Goal: Information Seeking & Learning: Check status

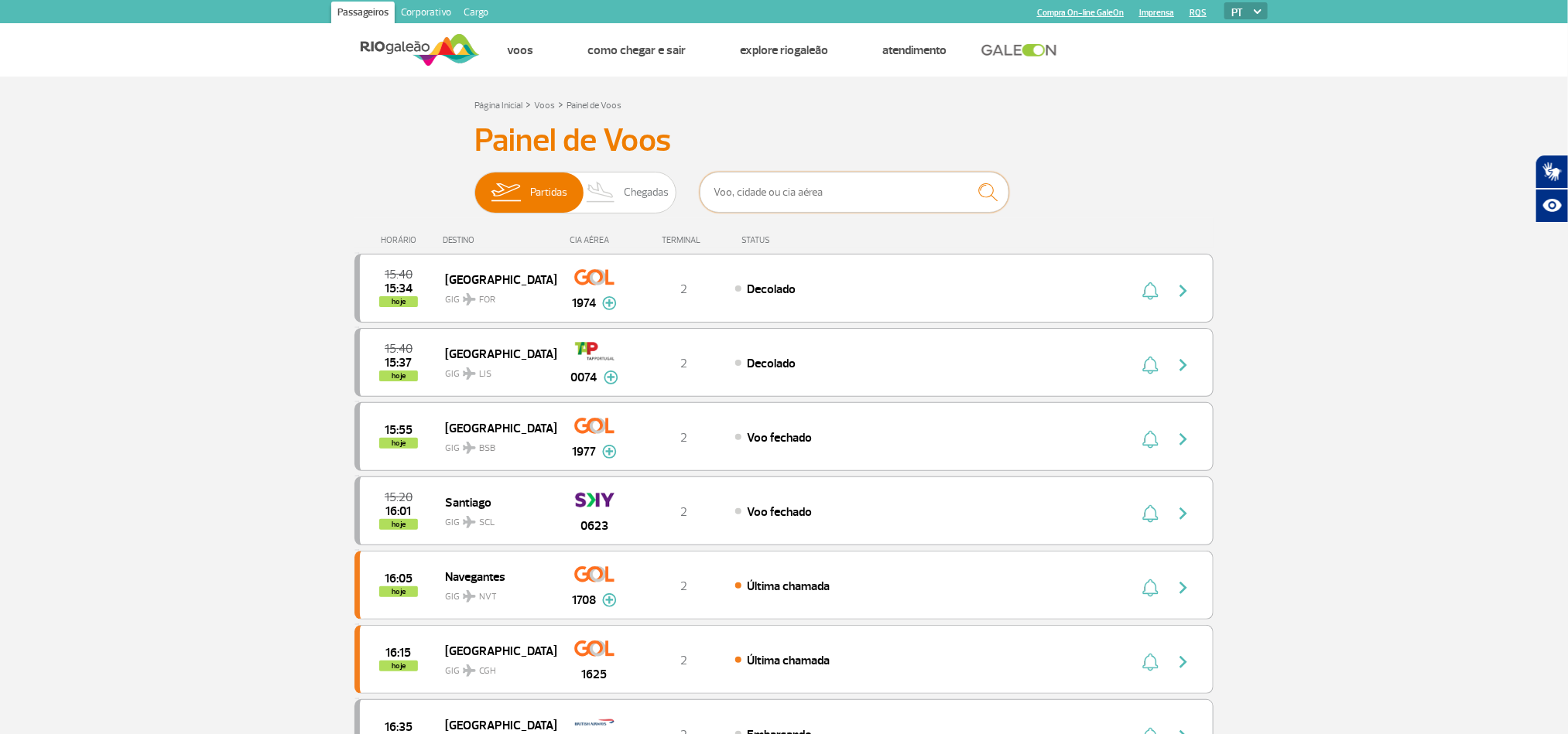
click at [887, 201] on input "text" at bounding box center [854, 192] width 310 height 41
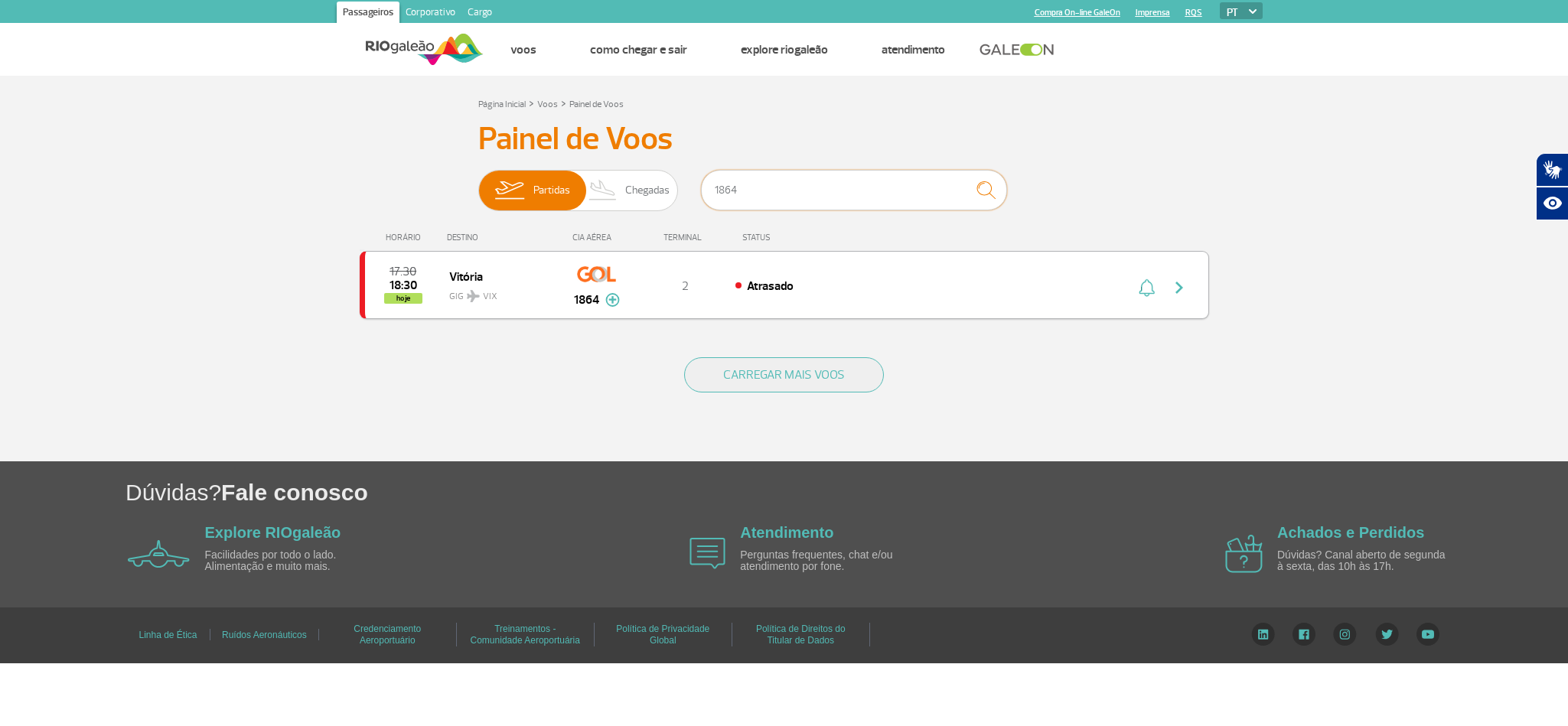
type input "1864"
click at [1188, 290] on button "button" at bounding box center [1183, 285] width 36 height 24
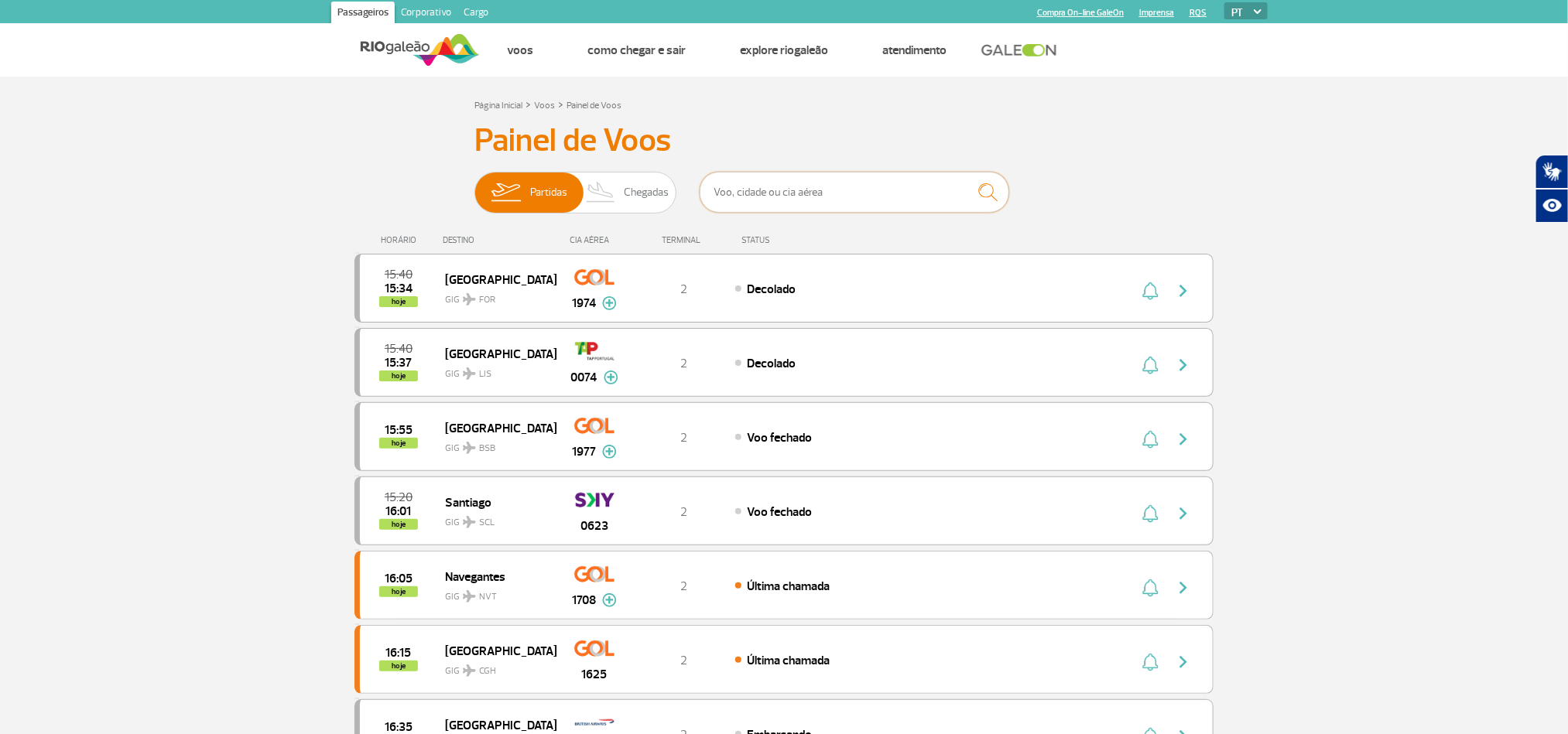
click at [845, 198] on input "text" at bounding box center [854, 192] width 310 height 41
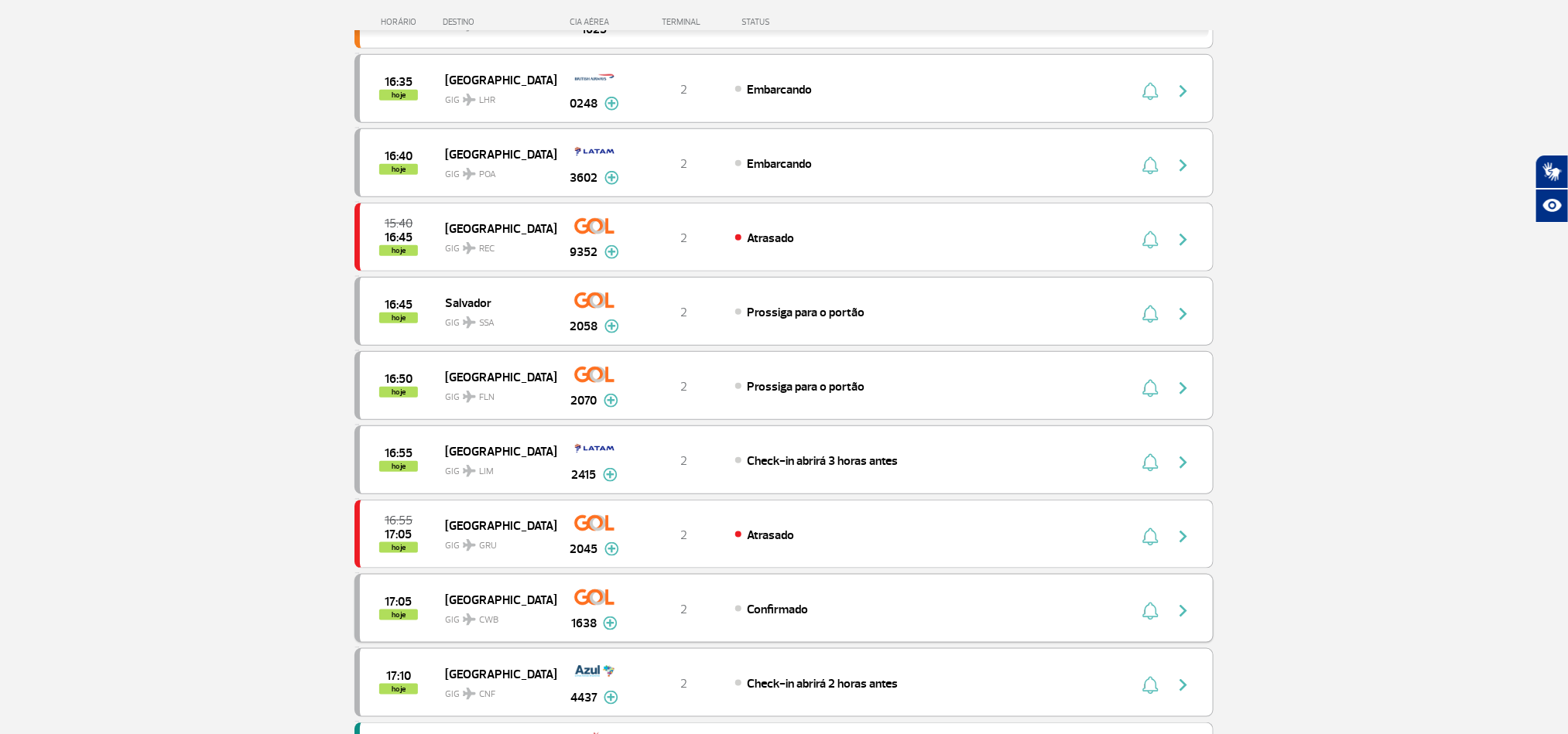
scroll to position [696, 0]
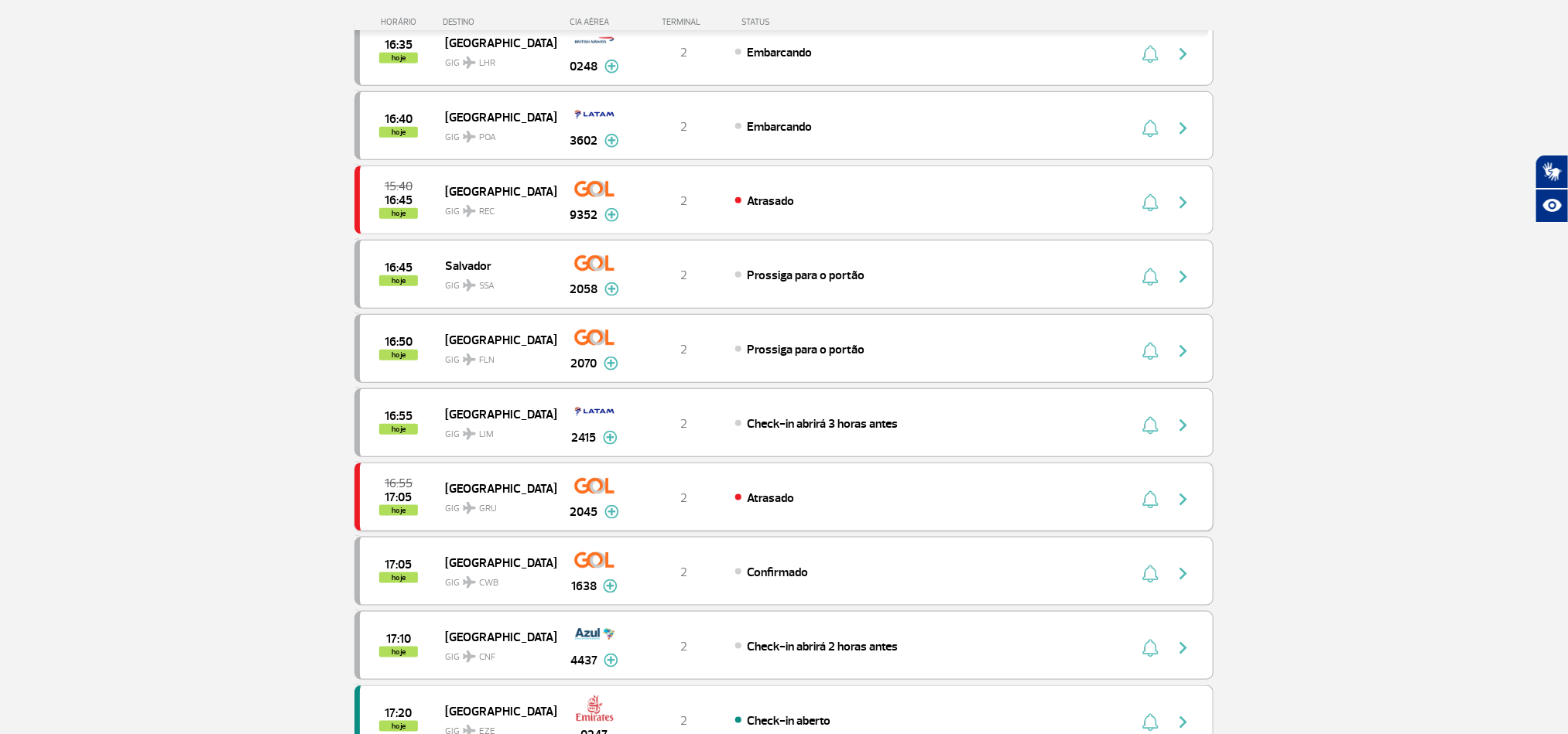
click at [1188, 509] on img "button" at bounding box center [1182, 499] width 19 height 18
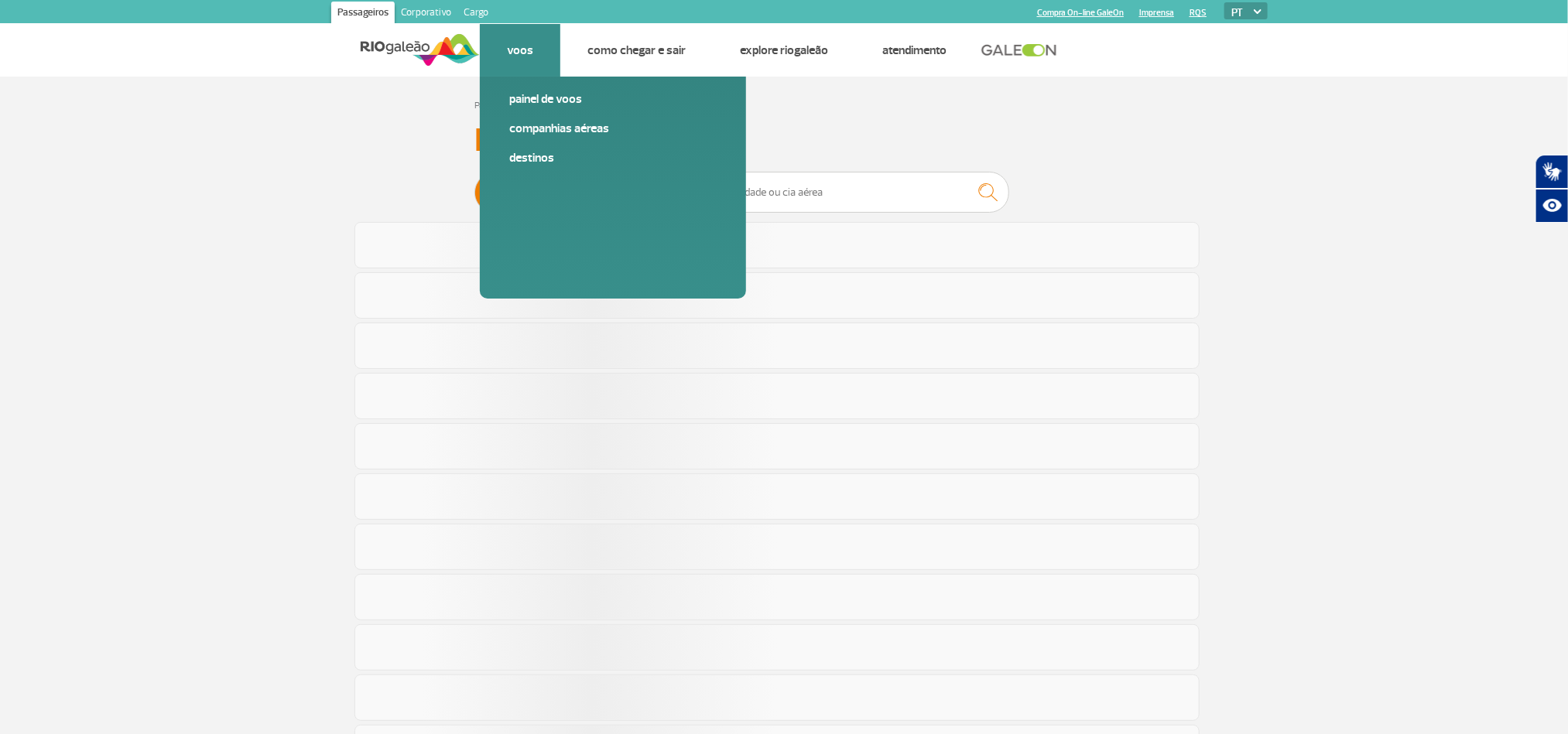
click at [515, 49] on link "Voos" at bounding box center [519, 51] width 26 height 16
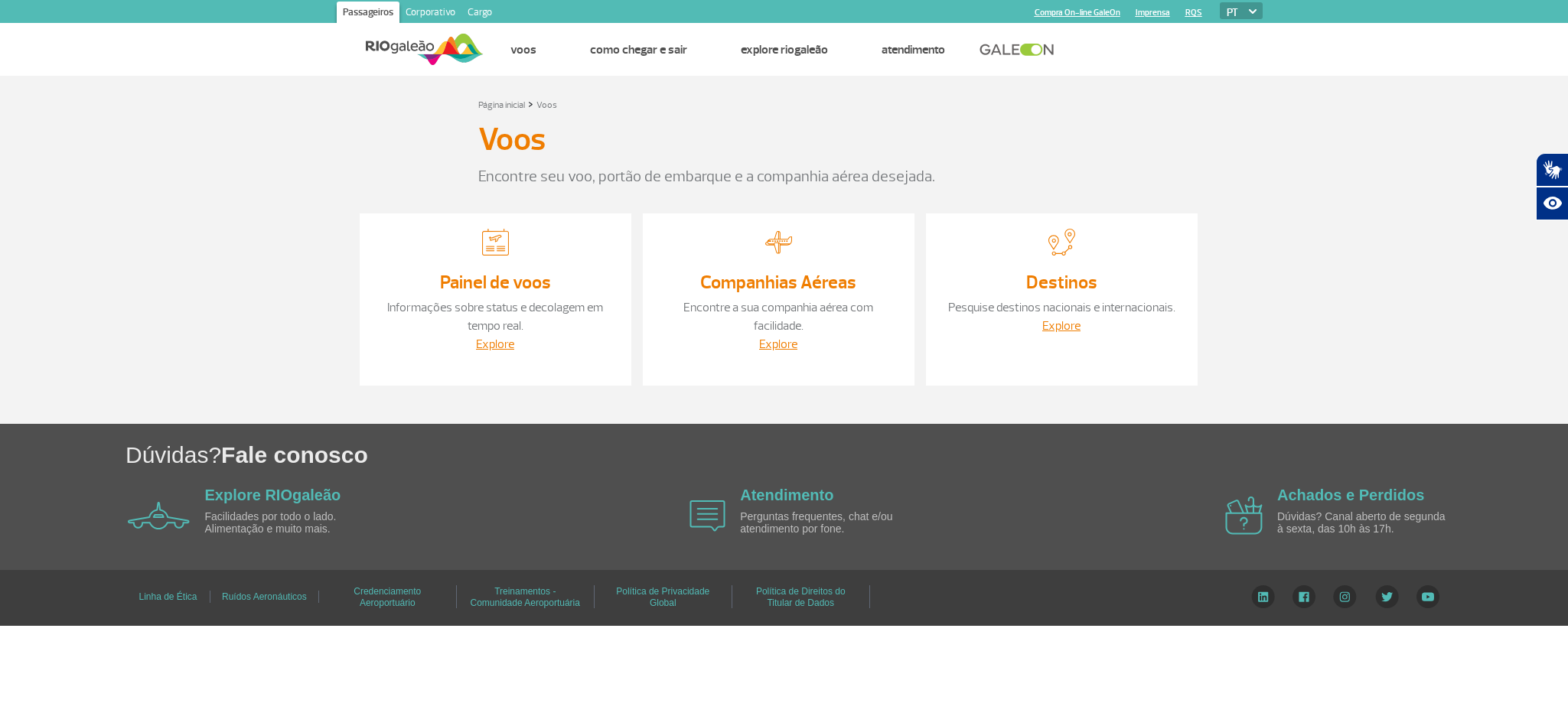
click at [200, 297] on section "Página inicial > Voos Voos Encontre seu voo, portão de embarque e a companhia a…" at bounding box center [784, 250] width 1568 height 349
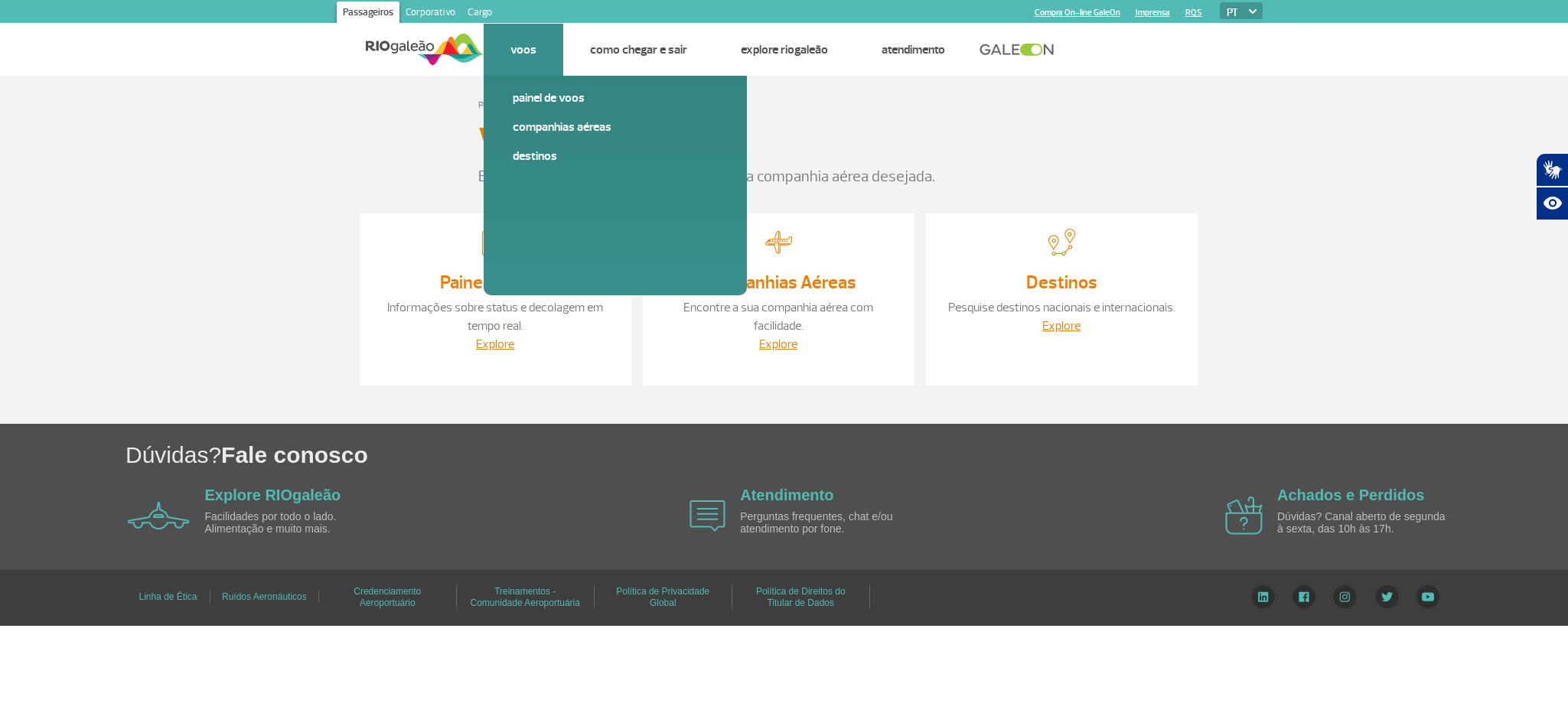
click at [524, 51] on link "Voos" at bounding box center [523, 50] width 26 height 15
click at [538, 108] on span "Painel de voos" at bounding box center [614, 104] width 205 height 29
click at [542, 101] on link "Painel de voos" at bounding box center [614, 97] width 205 height 16
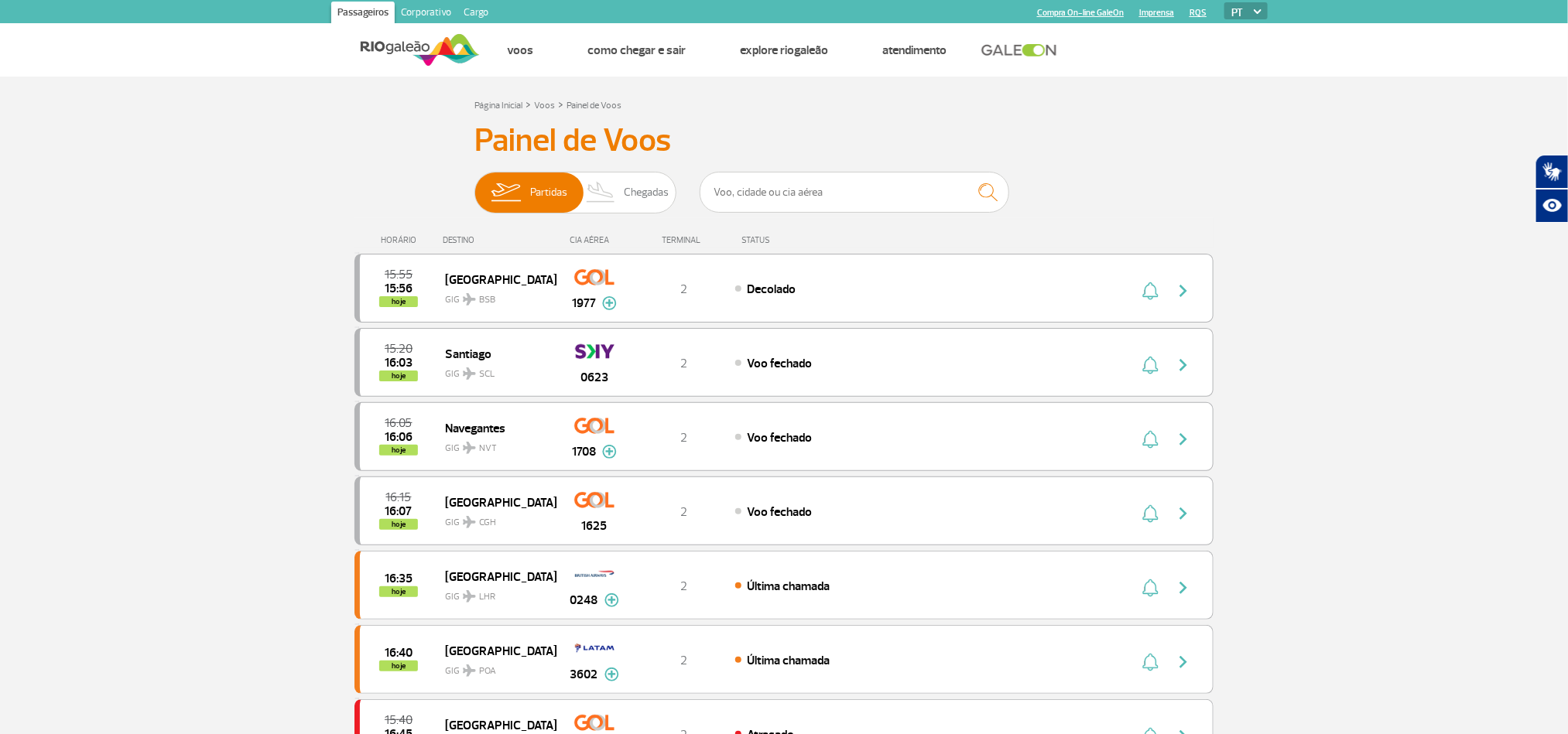
click at [789, 207] on input "text" at bounding box center [854, 192] width 310 height 41
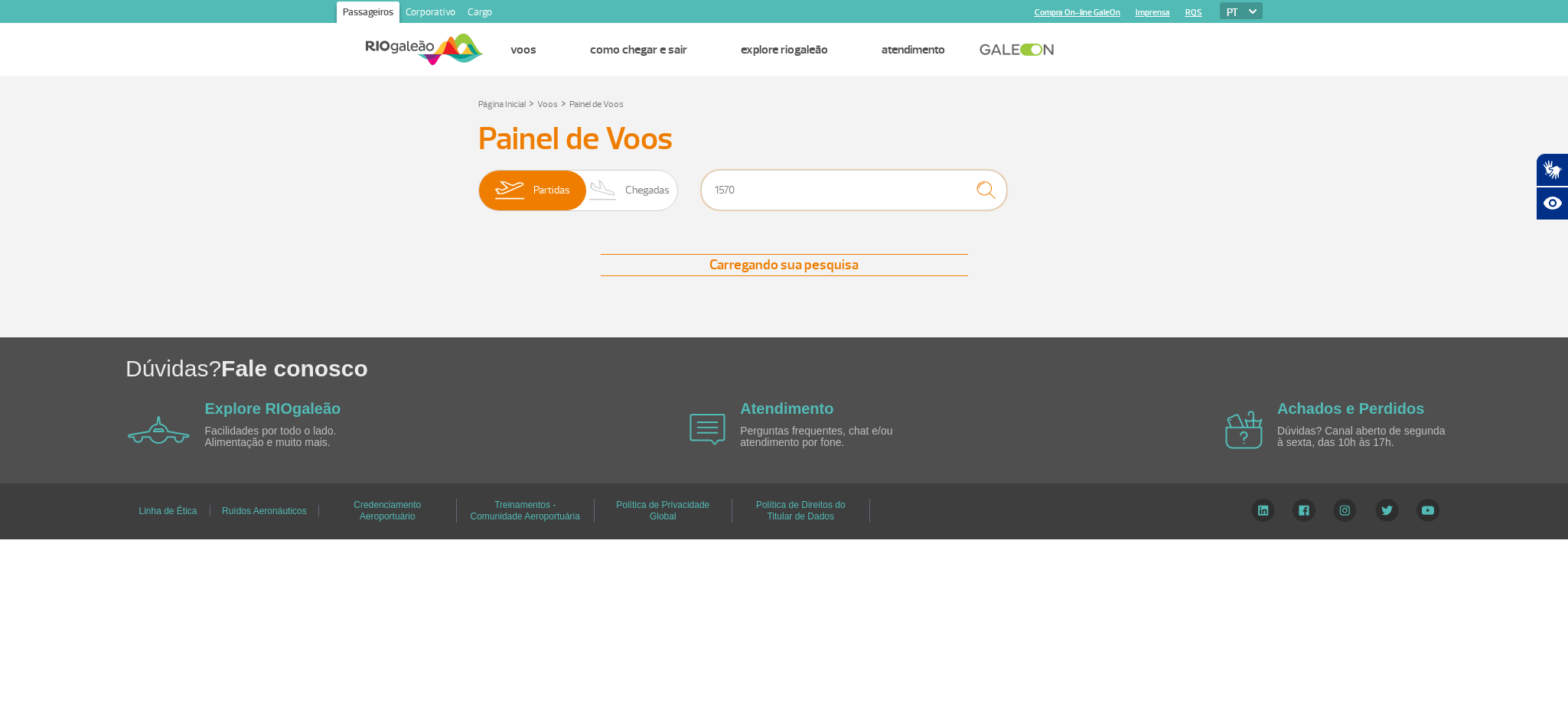
type input "1570"
click at [979, 191] on img "submit" at bounding box center [986, 190] width 33 height 32
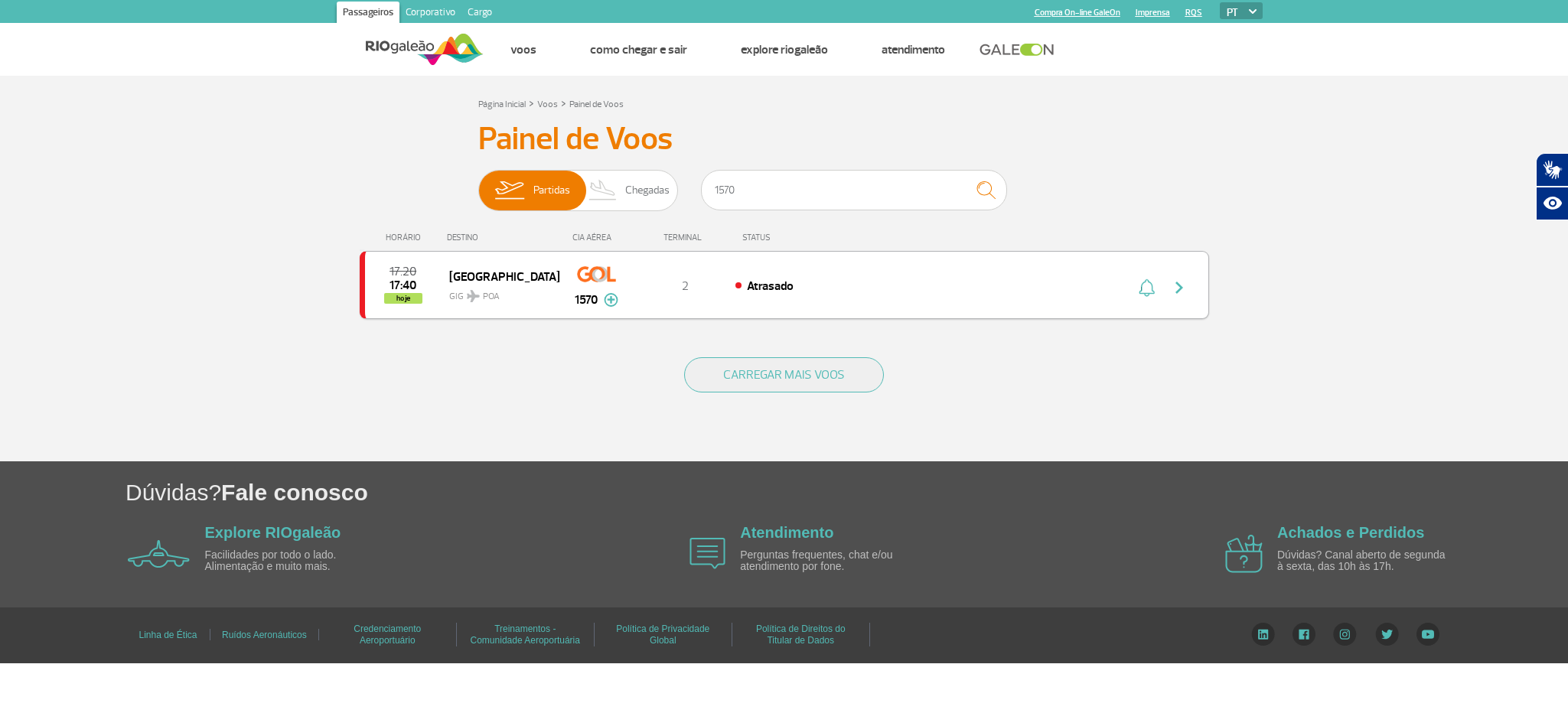
click at [1176, 285] on img "button" at bounding box center [1179, 287] width 18 height 18
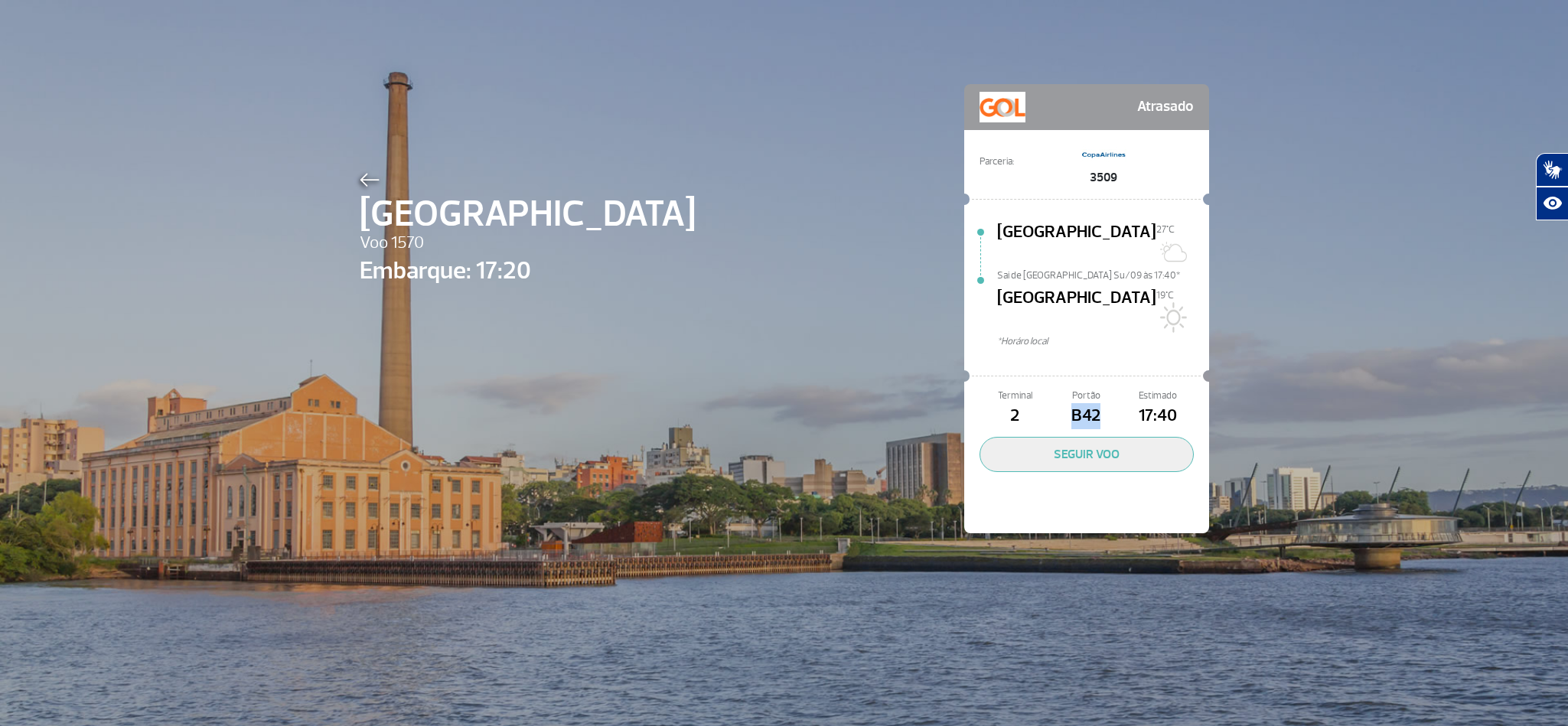
drag, startPoint x: 1095, startPoint y: 373, endPoint x: 1055, endPoint y: 376, distance: 40.1
click at [1055, 403] on span "B42" at bounding box center [1086, 416] width 71 height 26
